Goal: Task Accomplishment & Management: Use online tool/utility

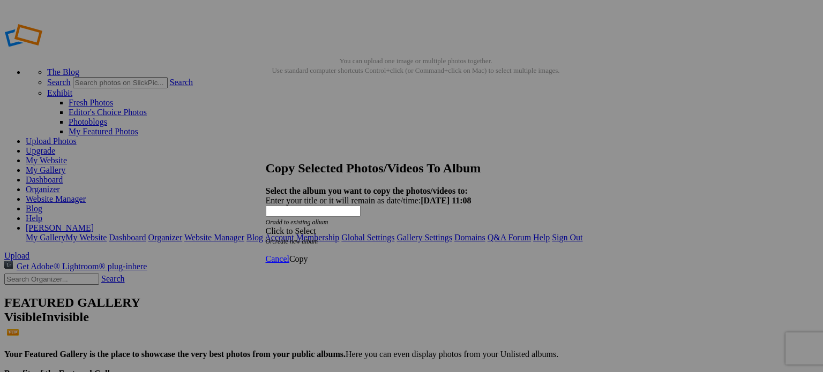
click at [389, 227] on div "Click to Select" at bounding box center [408, 232] width 284 height 10
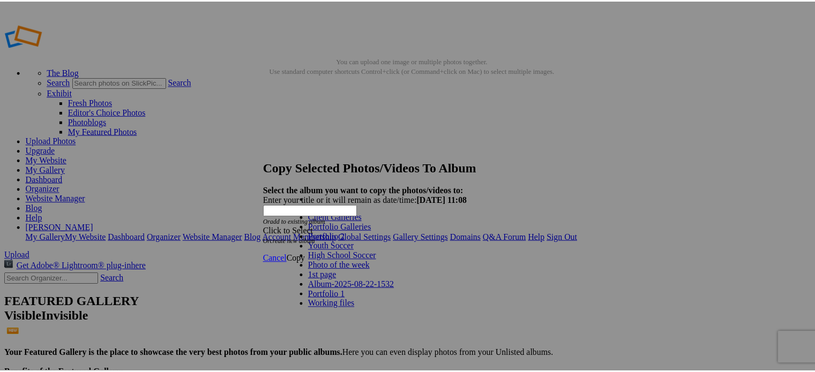
scroll to position [10, 0]
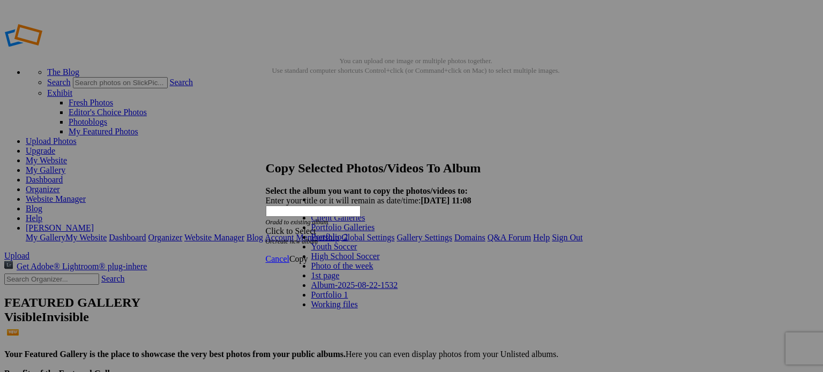
click at [311, 280] on link "1st page" at bounding box center [325, 275] width 28 height 9
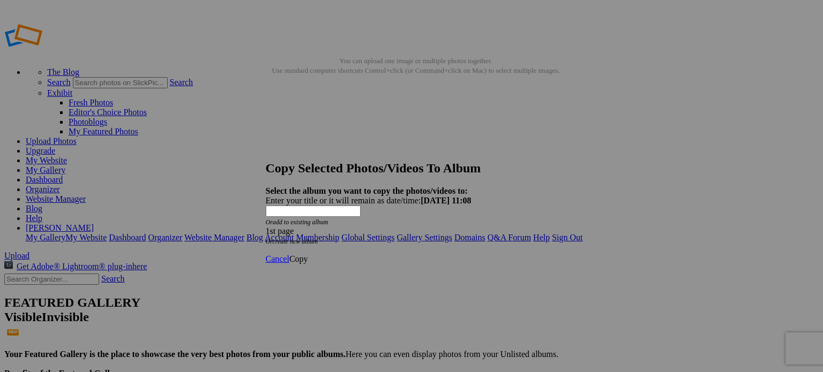
click at [308, 254] on span "Copy" at bounding box center [298, 258] width 19 height 9
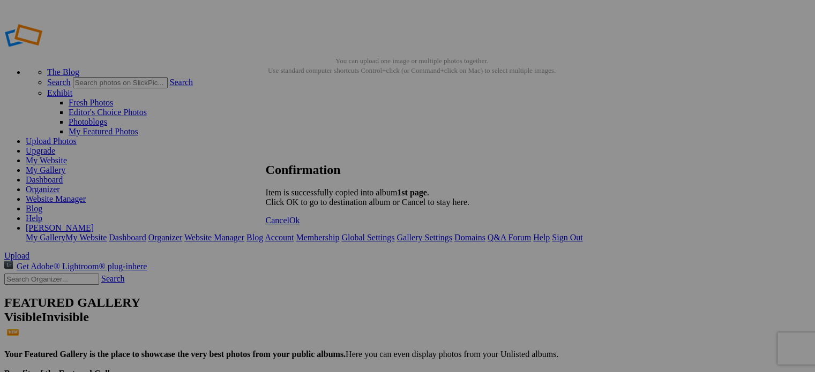
click at [300, 225] on span "Ok" at bounding box center [294, 220] width 11 height 9
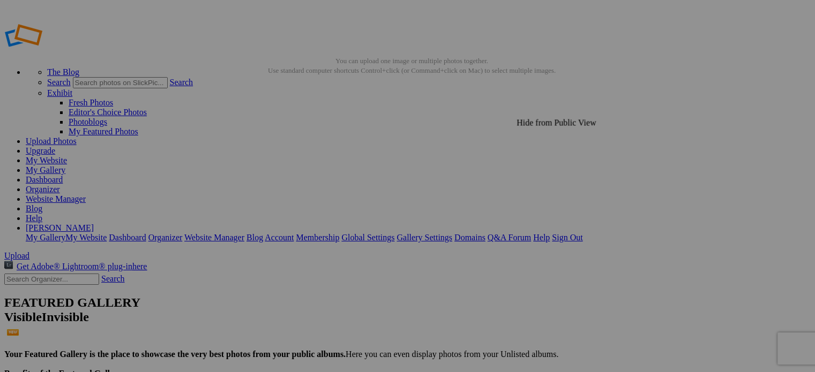
click at [86, 194] on link "Website Manager" at bounding box center [56, 198] width 60 height 9
